Goal: Task Accomplishment & Management: Complete application form

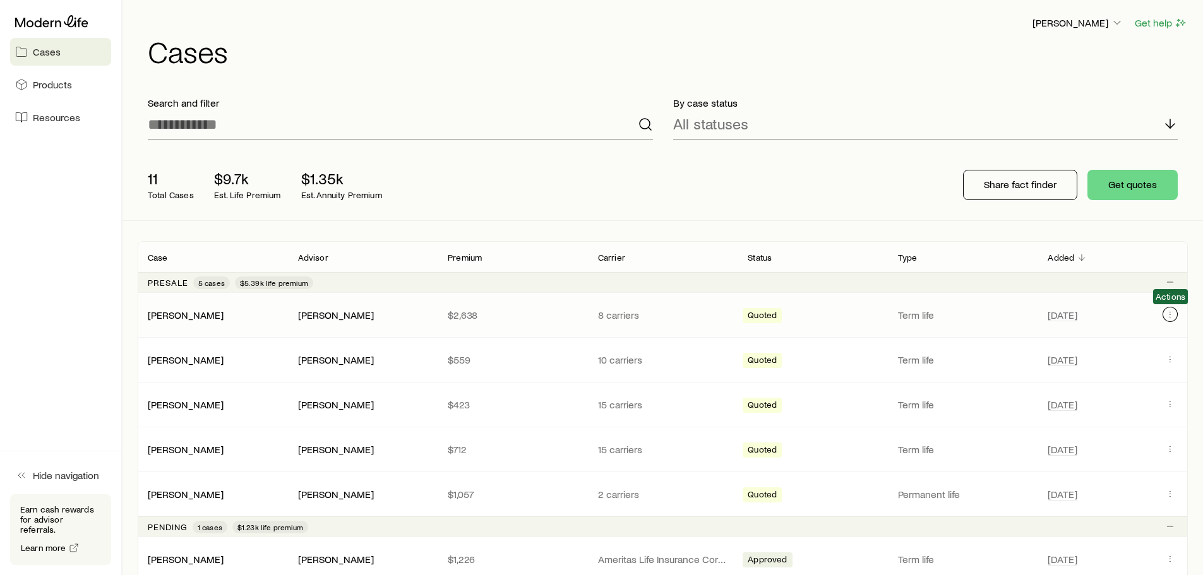
click at [1174, 312] on icon "Client cases" at bounding box center [1170, 314] width 10 height 10
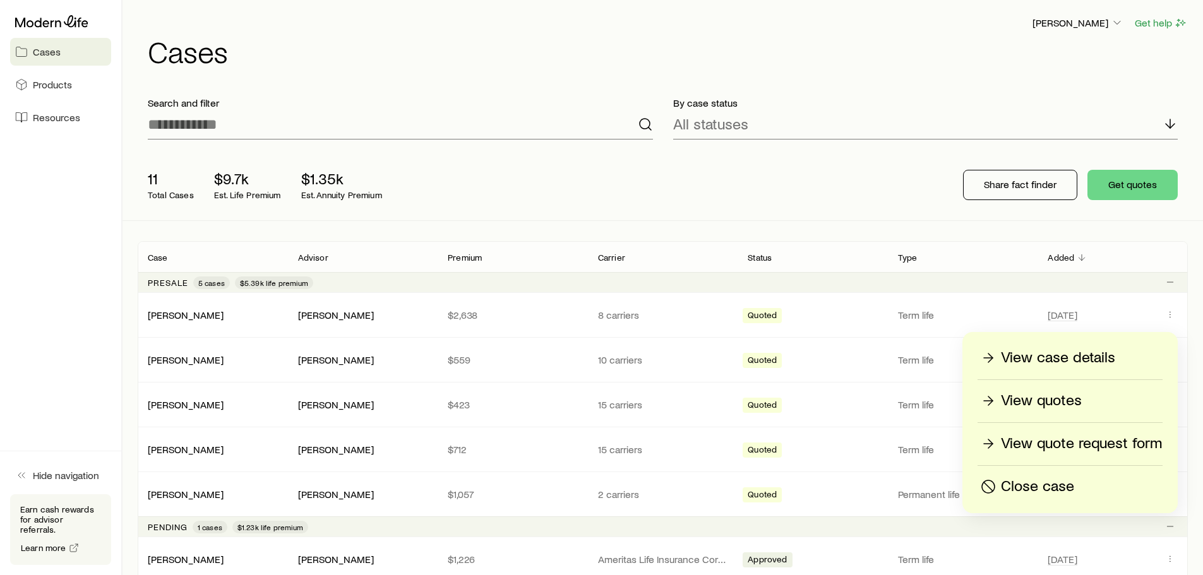
click at [1078, 443] on p "View quote request form" at bounding box center [1081, 444] width 161 height 20
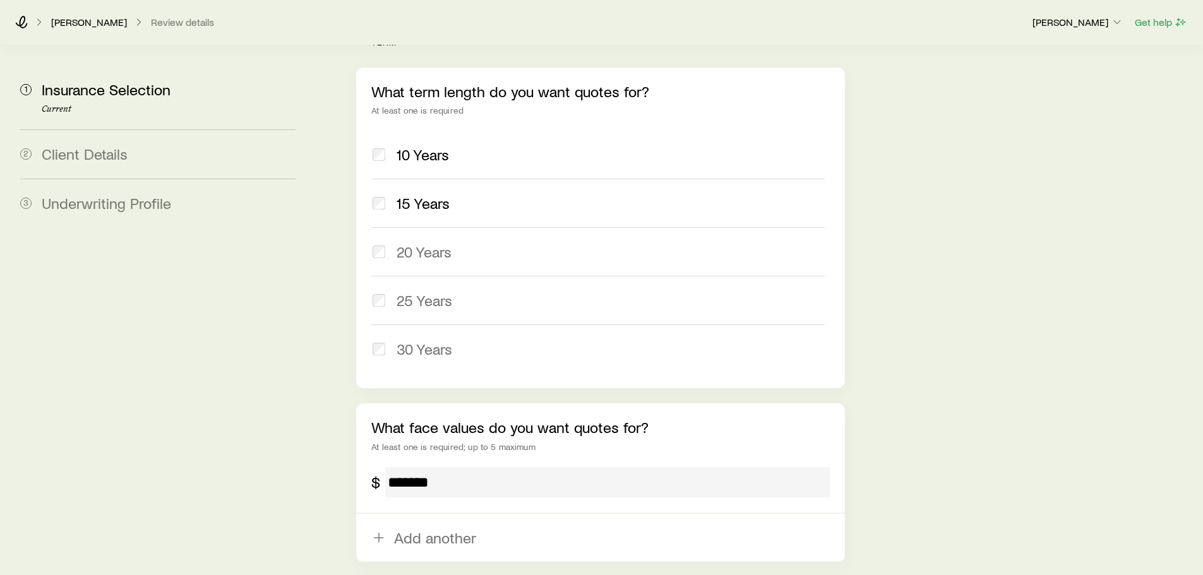
scroll to position [727, 0]
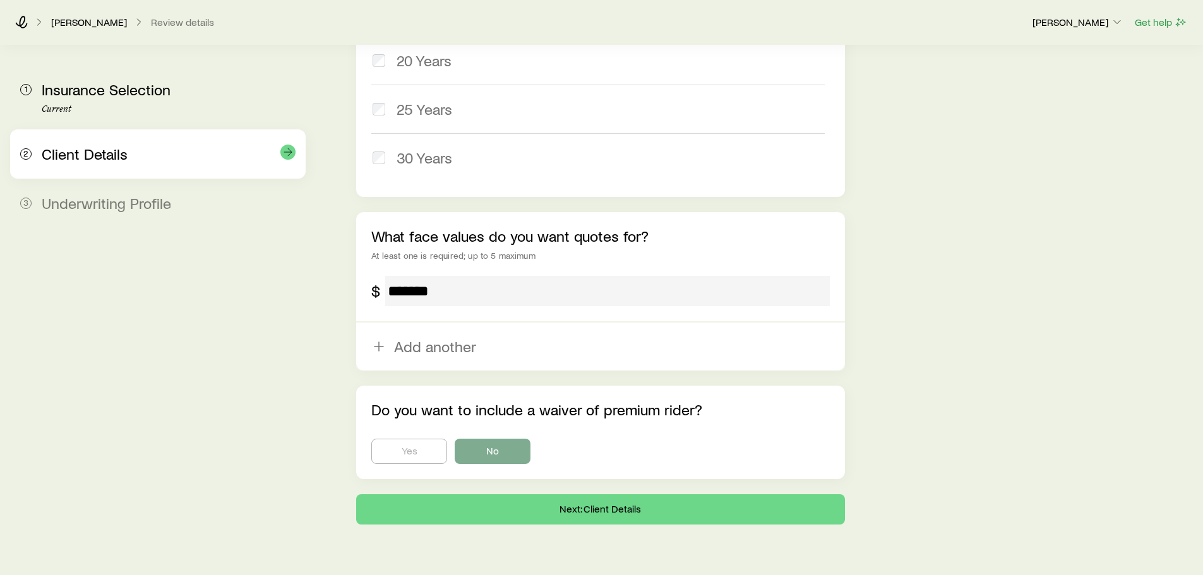
click at [90, 149] on span "Client Details" at bounding box center [85, 154] width 86 height 18
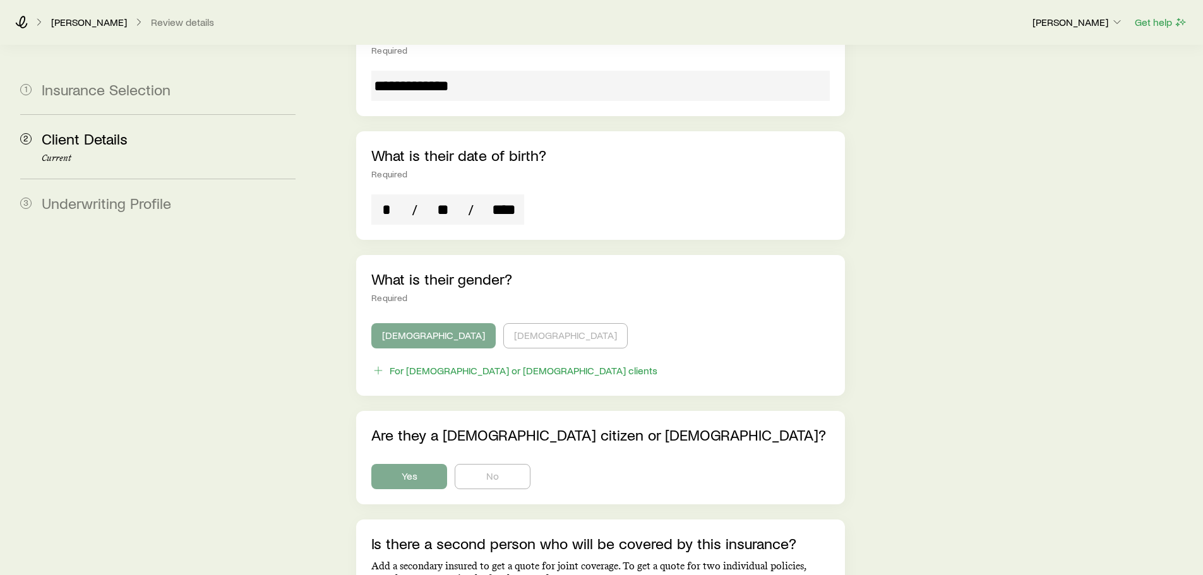
scroll to position [442, 0]
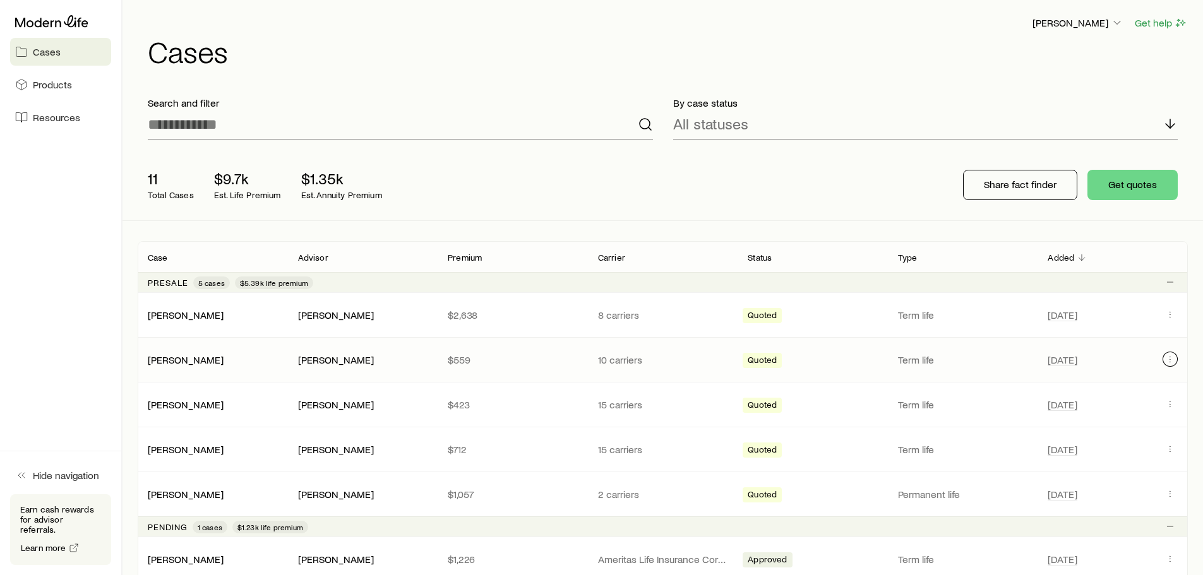
click at [1176, 355] on button "Client cases" at bounding box center [1169, 359] width 15 height 15
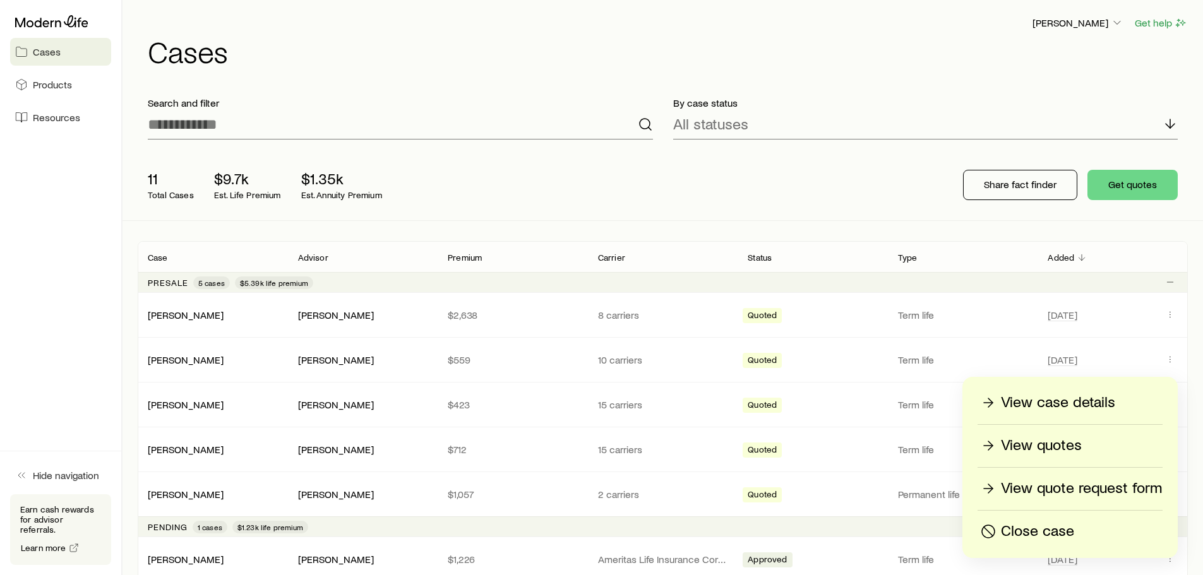
click at [1107, 493] on p "View quote request form" at bounding box center [1081, 489] width 161 height 20
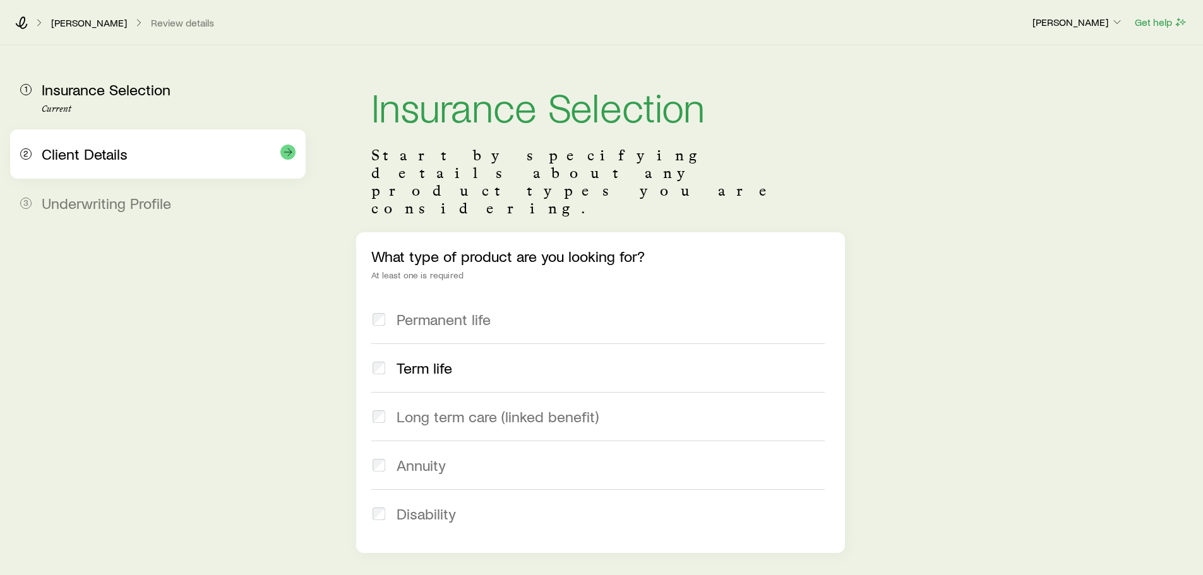
click at [96, 169] on div "2 Client Details" at bounding box center [157, 153] width 275 height 49
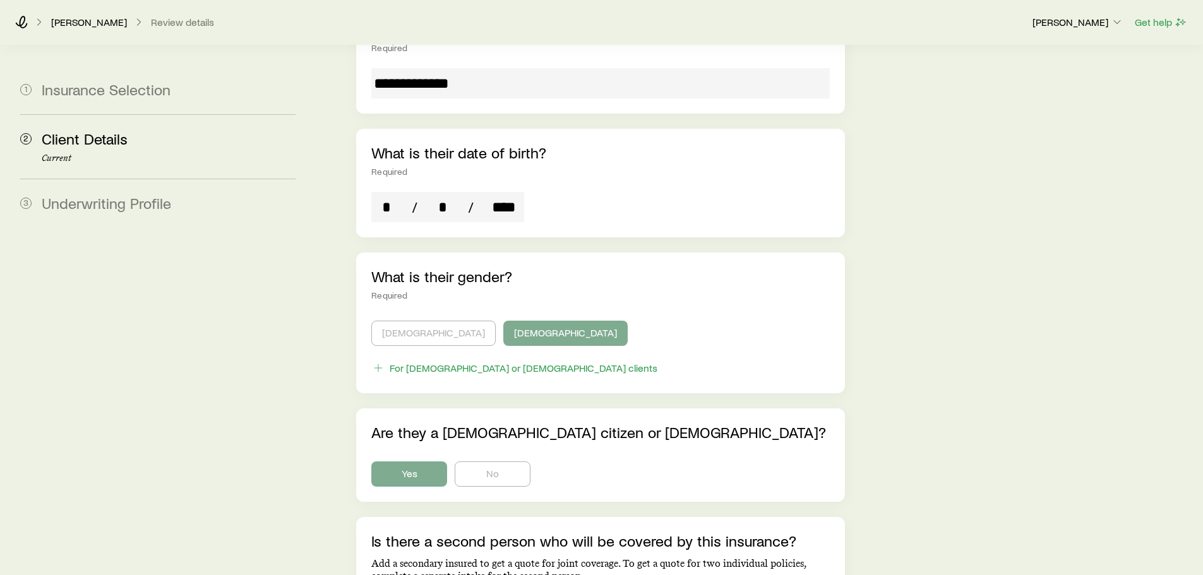
scroll to position [442, 0]
